Goal: Information Seeking & Learning: Learn about a topic

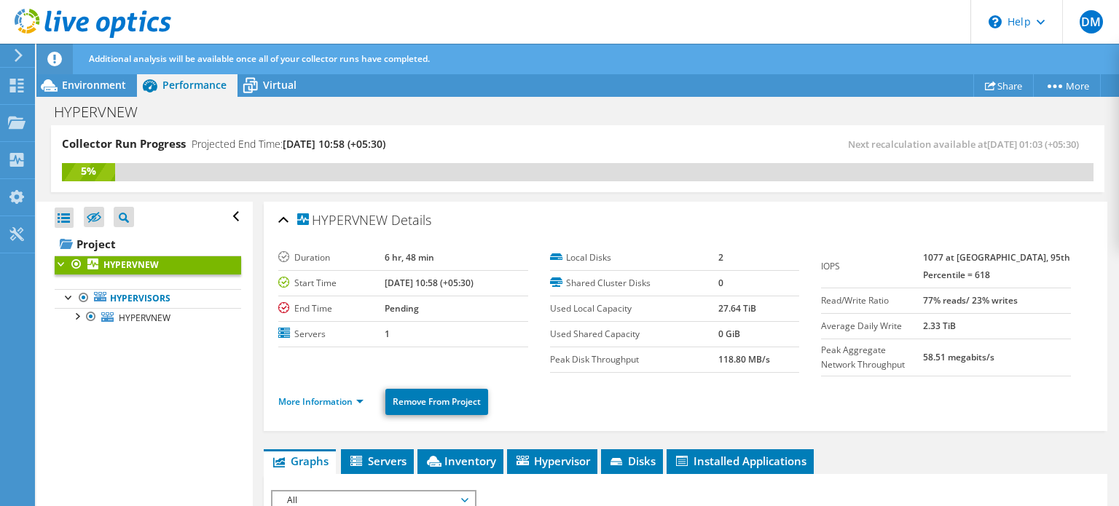
scroll to position [52, 0]
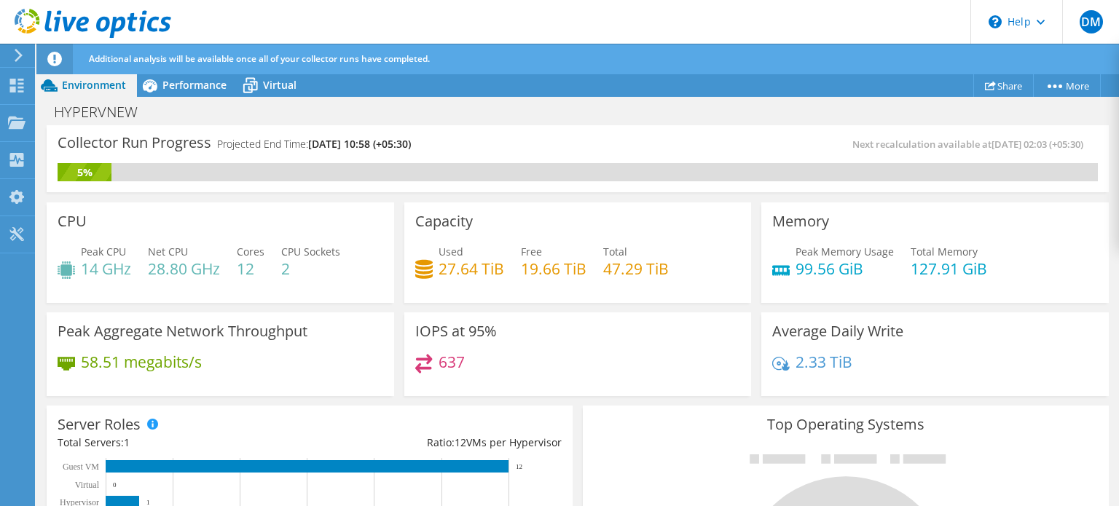
click at [117, 349] on div "Peak Aggregate Network Throughput 58.51 megabits/s" at bounding box center [221, 355] width 348 height 85
click at [146, 370] on h4 "58.51 megabits/s" at bounding box center [141, 362] width 121 height 16
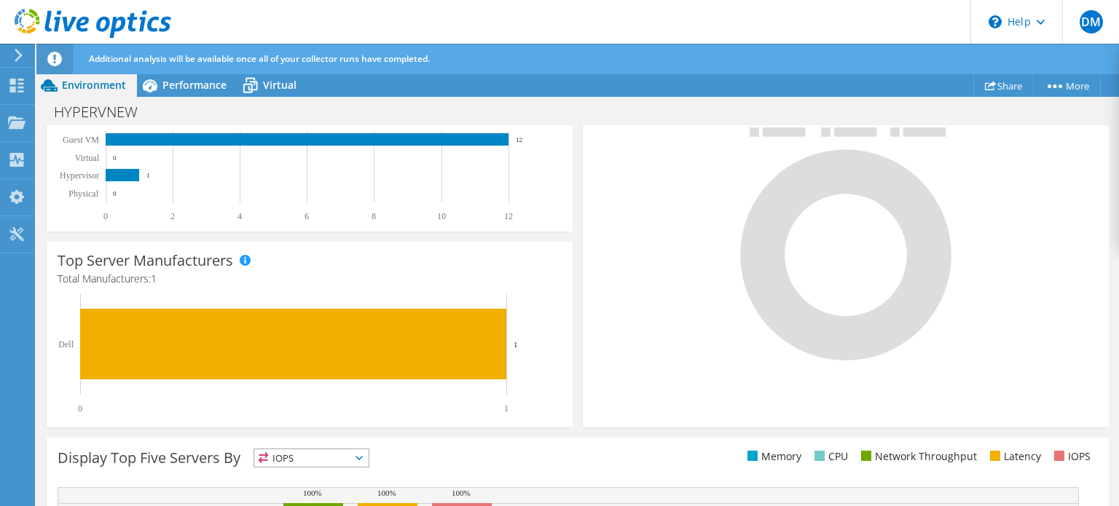
scroll to position [326, 0]
